Goal: Communication & Community: Answer question/provide support

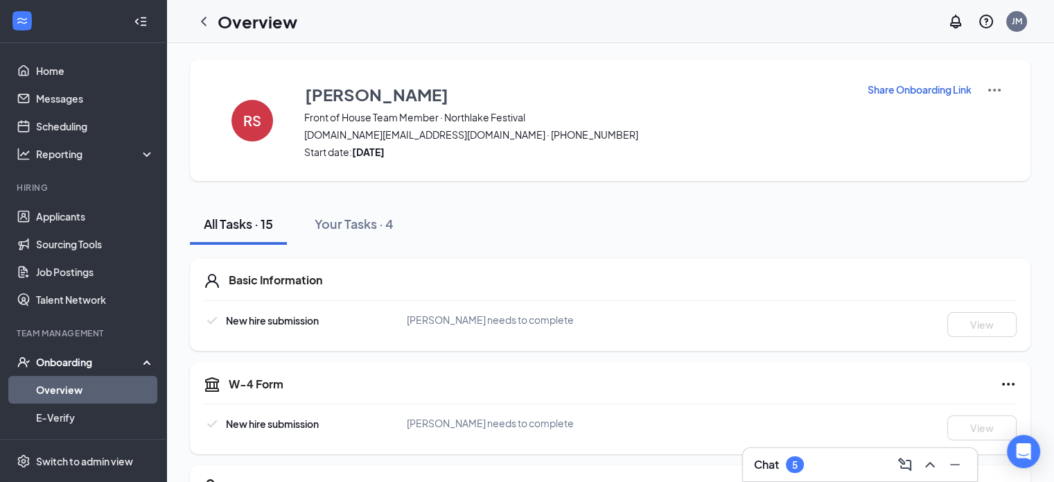
drag, startPoint x: 202, startPoint y: 21, endPoint x: 229, endPoint y: 51, distance: 39.7
click at [202, 21] on icon "ChevronLeft" at bounding box center [204, 21] width 6 height 9
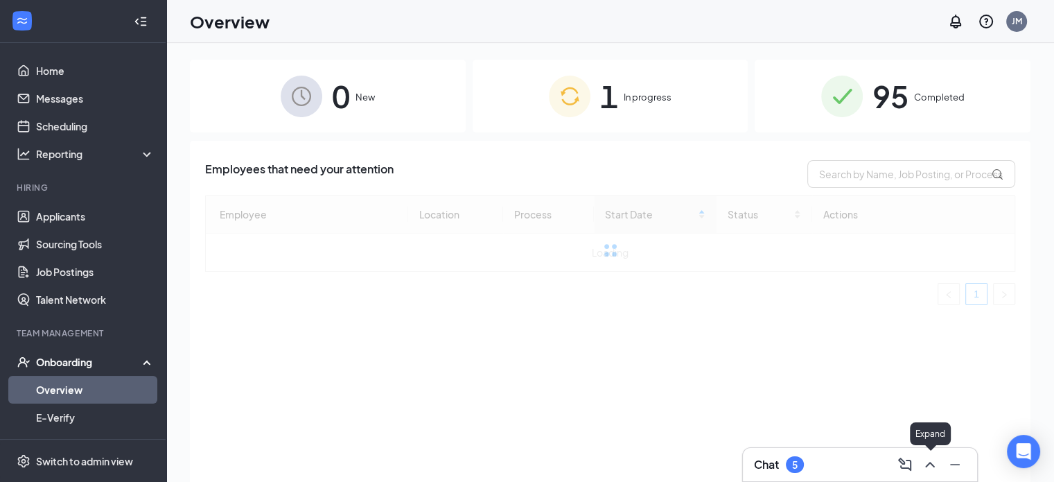
click at [931, 465] on icon "ChevronUp" at bounding box center [930, 464] width 17 height 17
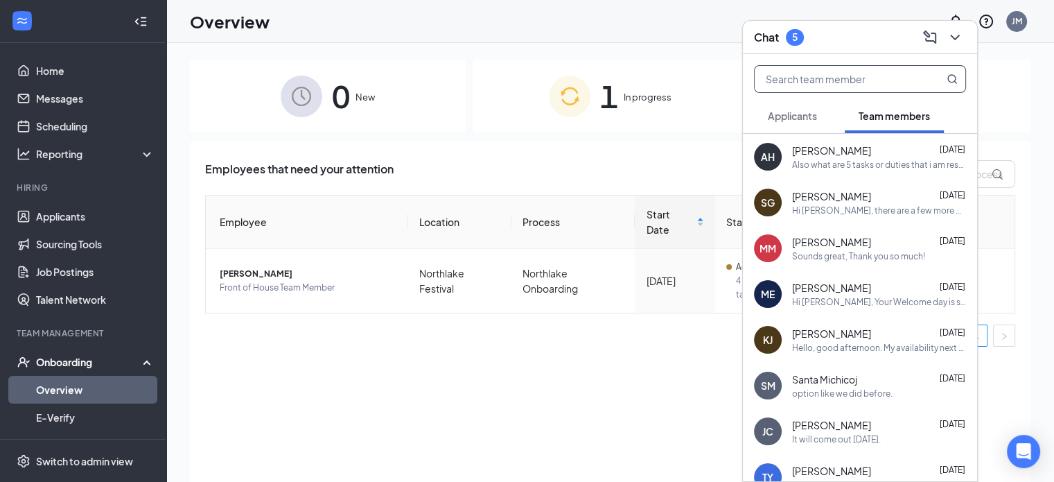
click at [889, 72] on input "text" at bounding box center [837, 79] width 164 height 26
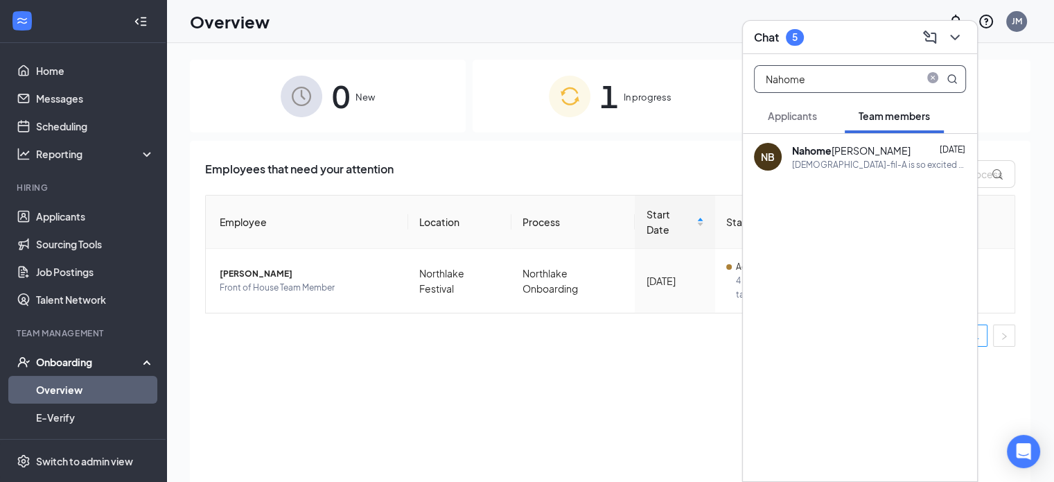
type input "Nahome"
click at [901, 153] on div "[PERSON_NAME] [DATE]" at bounding box center [879, 150] width 174 height 14
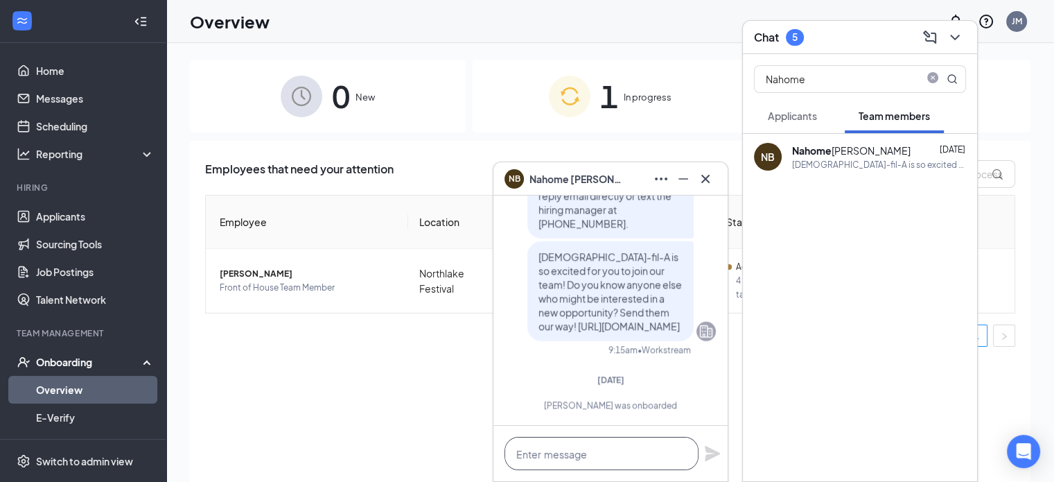
click at [554, 451] on textarea at bounding box center [602, 453] width 194 height 33
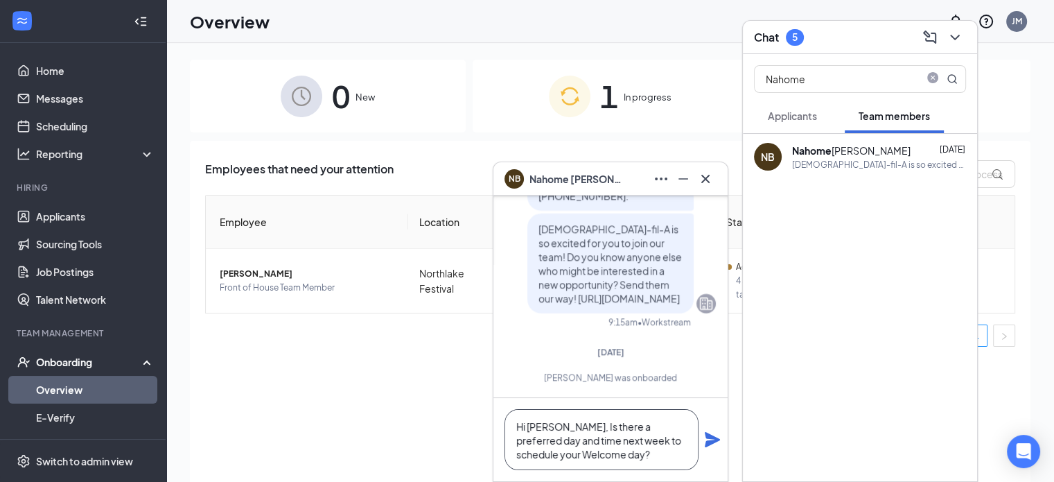
type textarea "Hi [PERSON_NAME], Is there a preferred day and time next week to schedule your …"
click at [712, 440] on icon "Plane" at bounding box center [712, 439] width 17 height 17
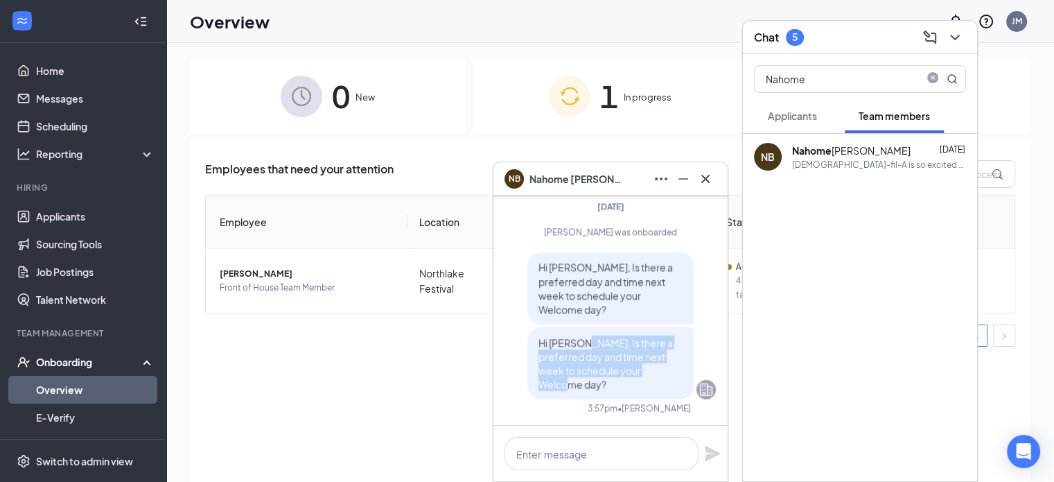
drag, startPoint x: 581, startPoint y: 353, endPoint x: 667, endPoint y: 389, distance: 93.5
click at [667, 389] on p "Hi [PERSON_NAME], Is there a preferred day and time next week to schedule your …" at bounding box center [611, 362] width 144 height 55
copy span "Is there a preferred day and time next week to schedule your Welcome day?"
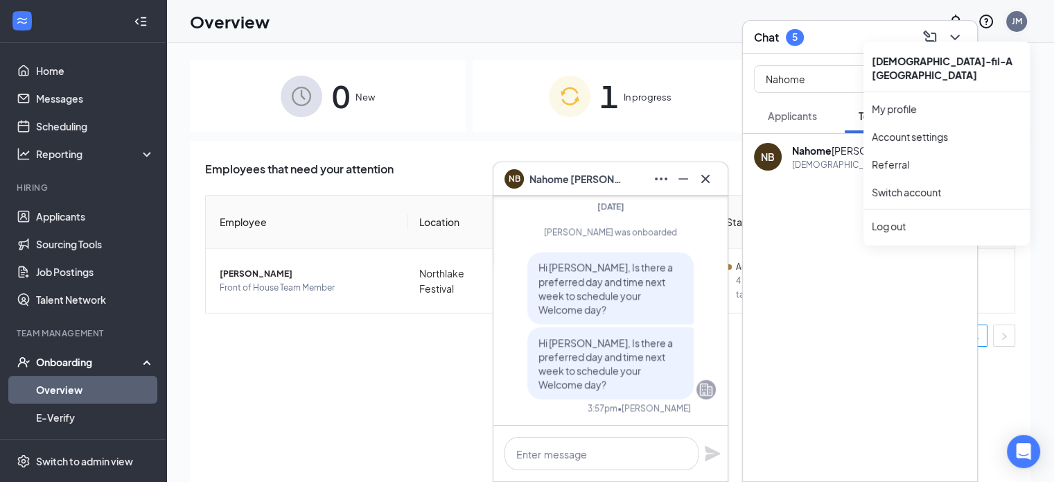
click at [1015, 22] on div "JM" at bounding box center [1017, 21] width 10 height 12
click at [934, 186] on link "Switch account" at bounding box center [906, 192] width 69 height 12
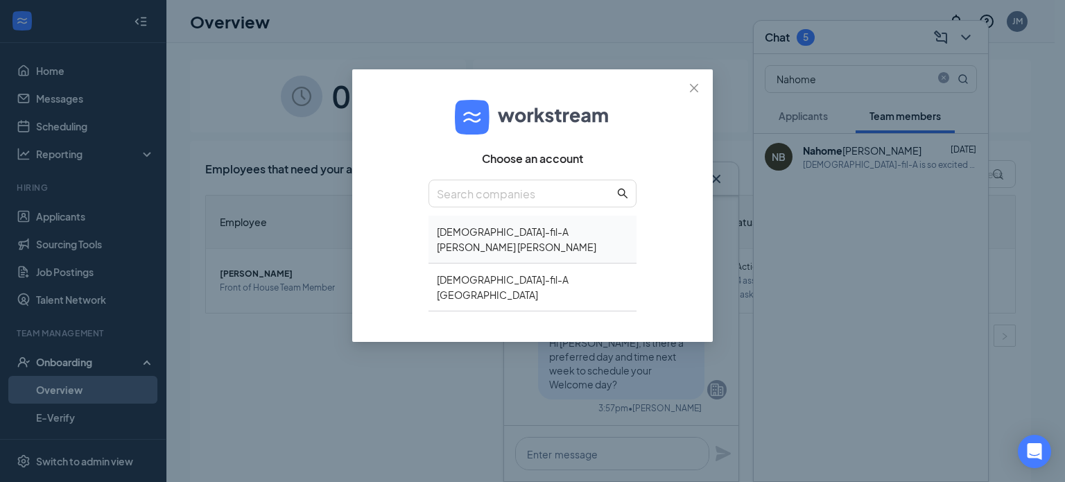
click at [541, 225] on div "[DEMOGRAPHIC_DATA]-fil-A [PERSON_NAME] [PERSON_NAME]" at bounding box center [532, 240] width 208 height 48
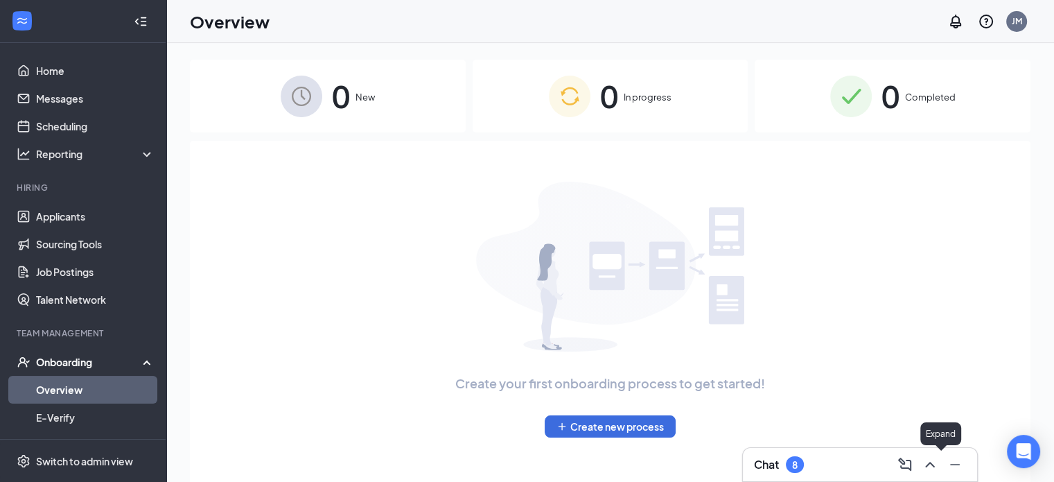
click at [939, 465] on button at bounding box center [930, 464] width 22 height 22
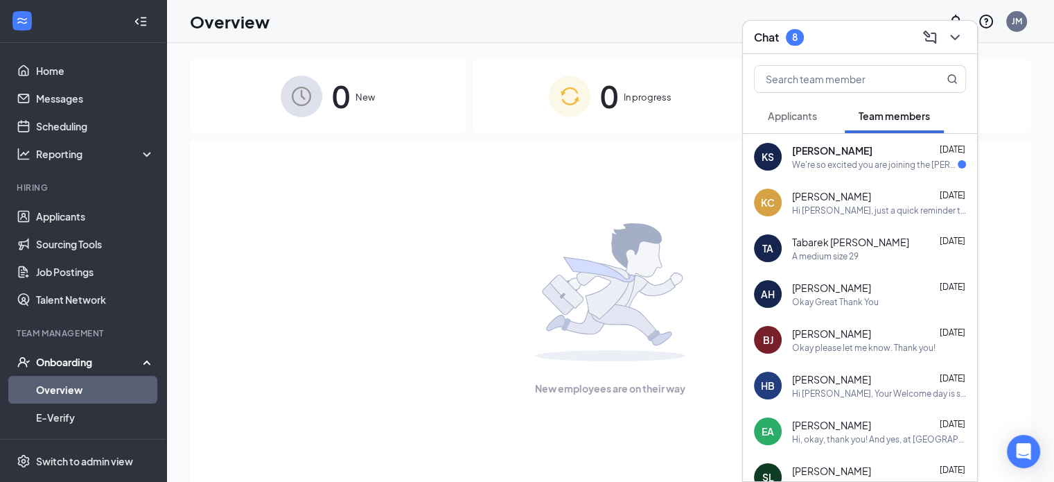
click at [882, 157] on div "Kiya Seyfu Aug 25 We're so excited you are joining the Tucker Hugh Howell Road …" at bounding box center [879, 156] width 174 height 27
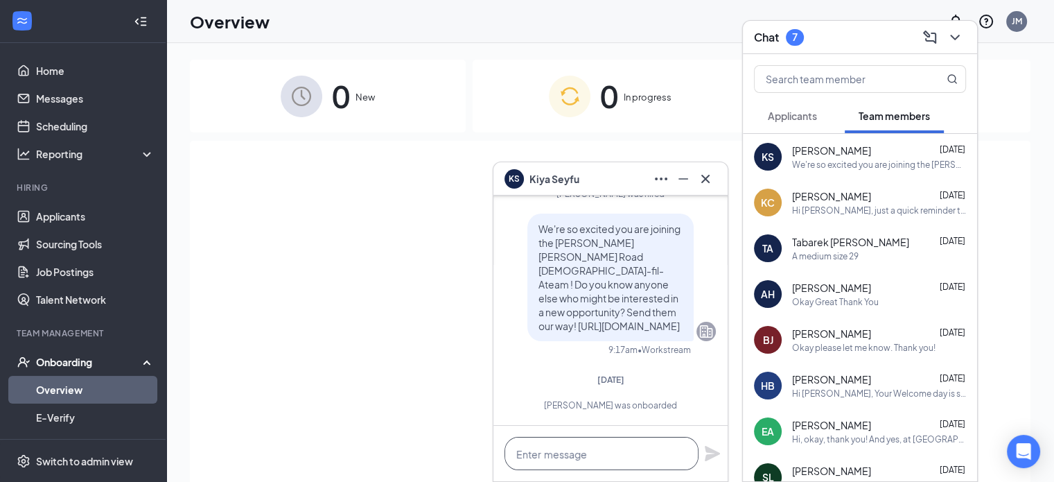
drag, startPoint x: 520, startPoint y: 454, endPoint x: 511, endPoint y: 450, distance: 10.3
click at [521, 454] on textarea at bounding box center [602, 453] width 194 height 33
paste textarea "Is there a preferred day and time next week to schedule your Welcome day?"
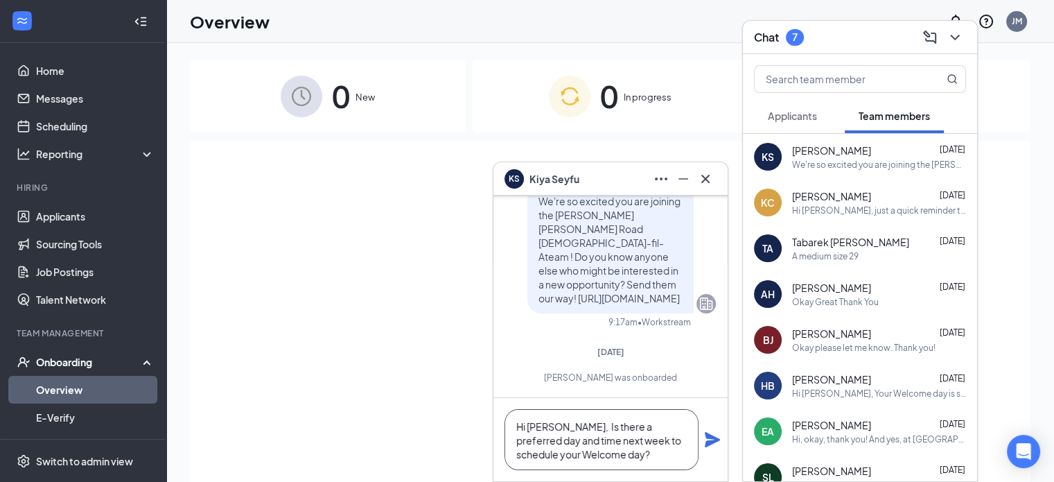
type textarea "Hi Kiya, Is there a preferred day and time next week to schedule your Welcome d…"
click at [708, 440] on icon "Plane" at bounding box center [712, 439] width 15 height 15
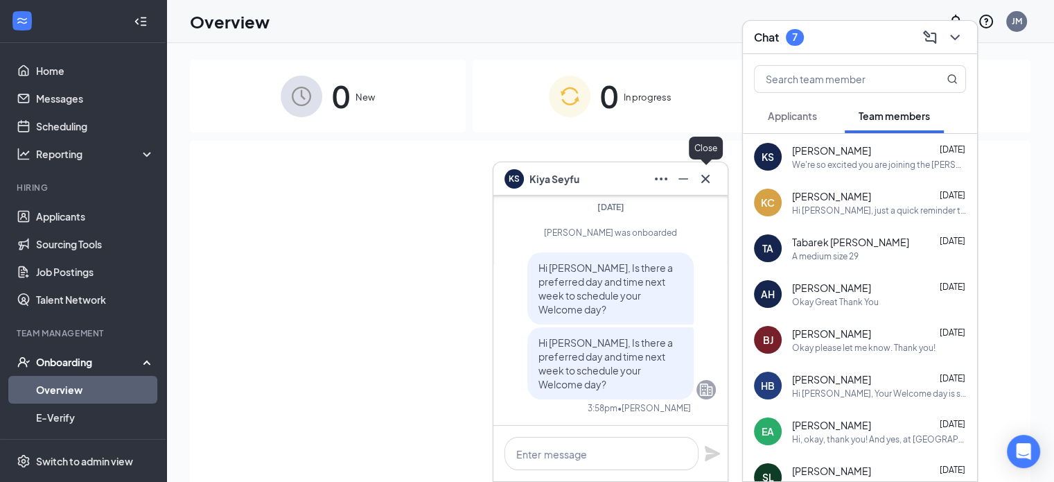
click at [709, 174] on icon "Cross" at bounding box center [705, 178] width 17 height 17
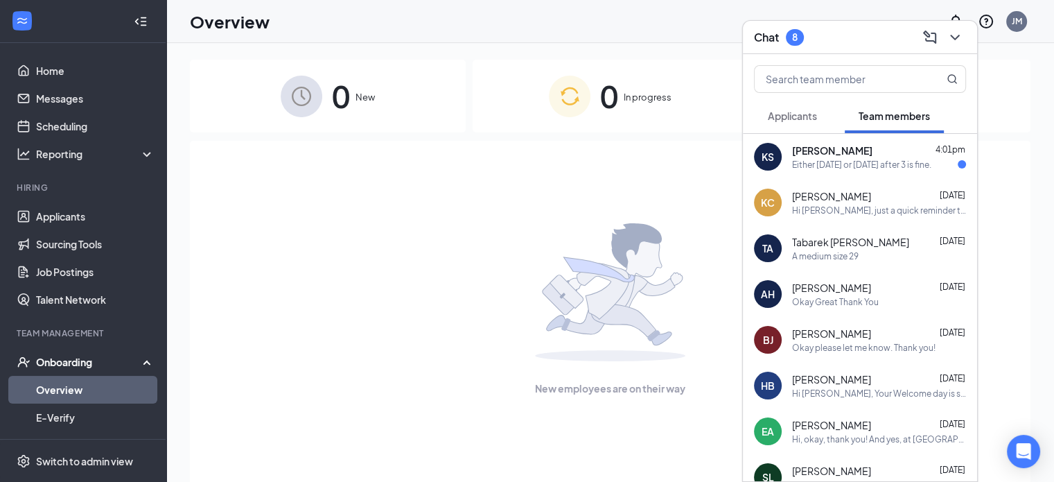
click at [883, 160] on div "Either Monday or Tuesday after 3 is fine." at bounding box center [861, 165] width 139 height 12
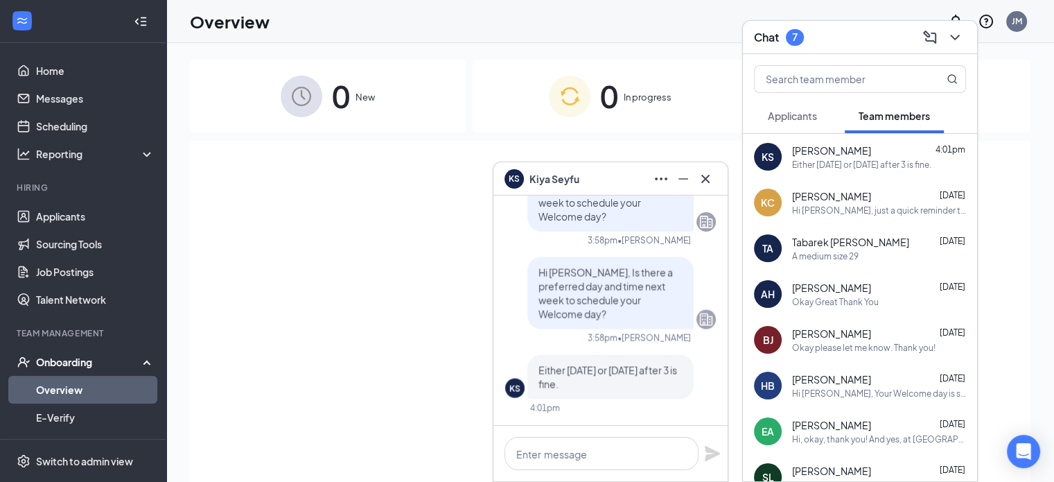
click at [832, 163] on div "Either Monday or Tuesday after 3 is fine." at bounding box center [861, 165] width 139 height 12
click at [598, 456] on textarea at bounding box center [602, 453] width 194 height 33
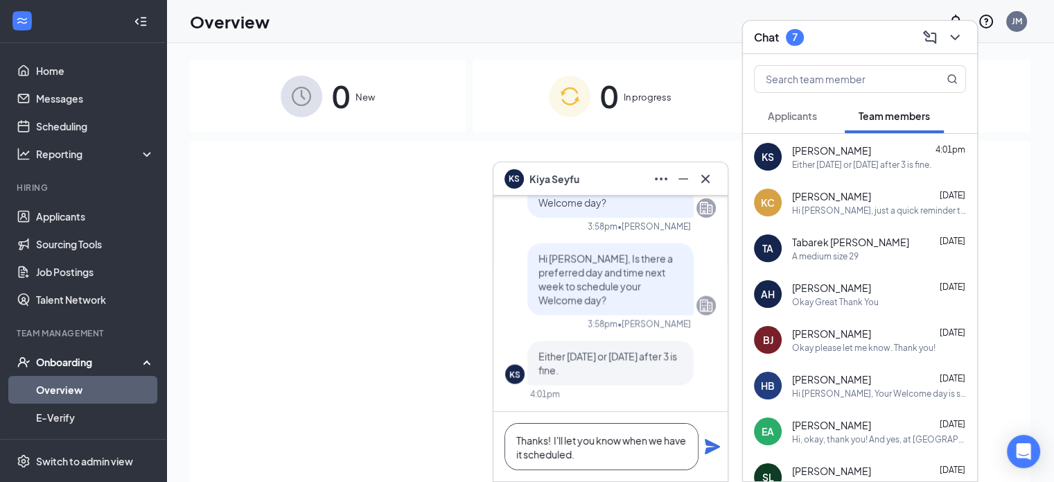
type textarea "Thanks! I'll let you know when we have it scheduled."
click at [712, 451] on icon "Plane" at bounding box center [712, 446] width 17 height 17
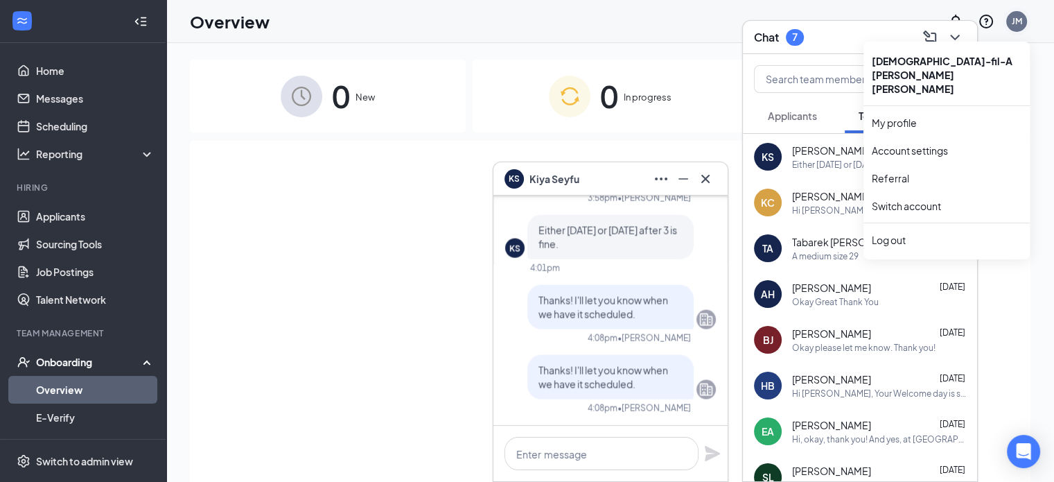
click at [1012, 19] on div "JM" at bounding box center [1017, 21] width 10 height 12
click at [938, 200] on link "Switch account" at bounding box center [906, 206] width 69 height 12
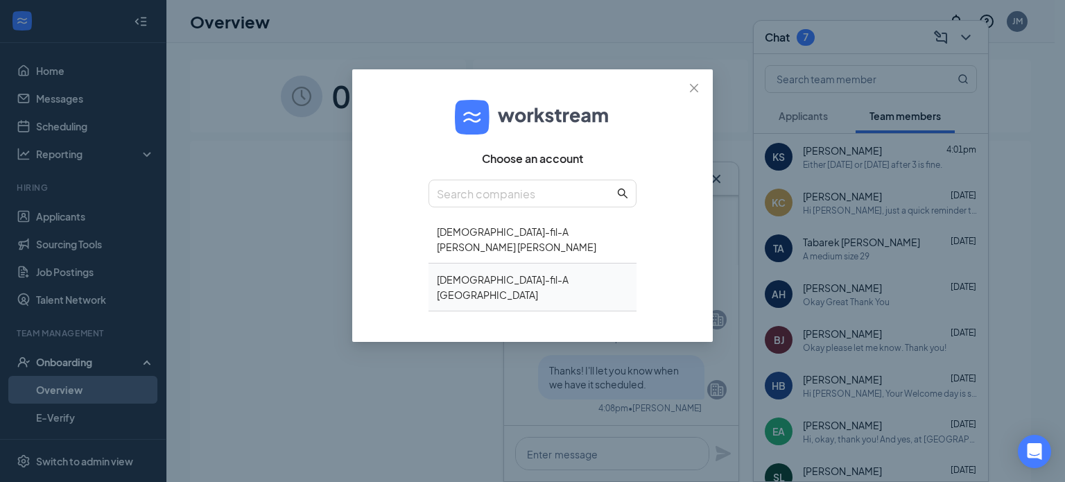
click at [568, 263] on div "[DEMOGRAPHIC_DATA]-fil-A [GEOGRAPHIC_DATA]" at bounding box center [532, 287] width 208 height 48
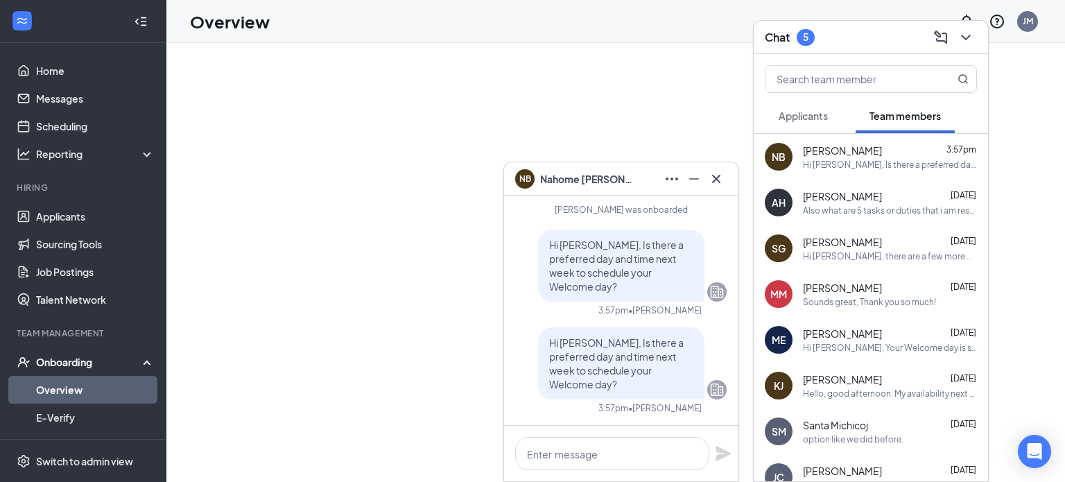
click at [815, 160] on div "Hi [PERSON_NAME], Is there a preferred day and time next week to schedule your …" at bounding box center [890, 165] width 174 height 12
